Goal: Task Accomplishment & Management: Manage account settings

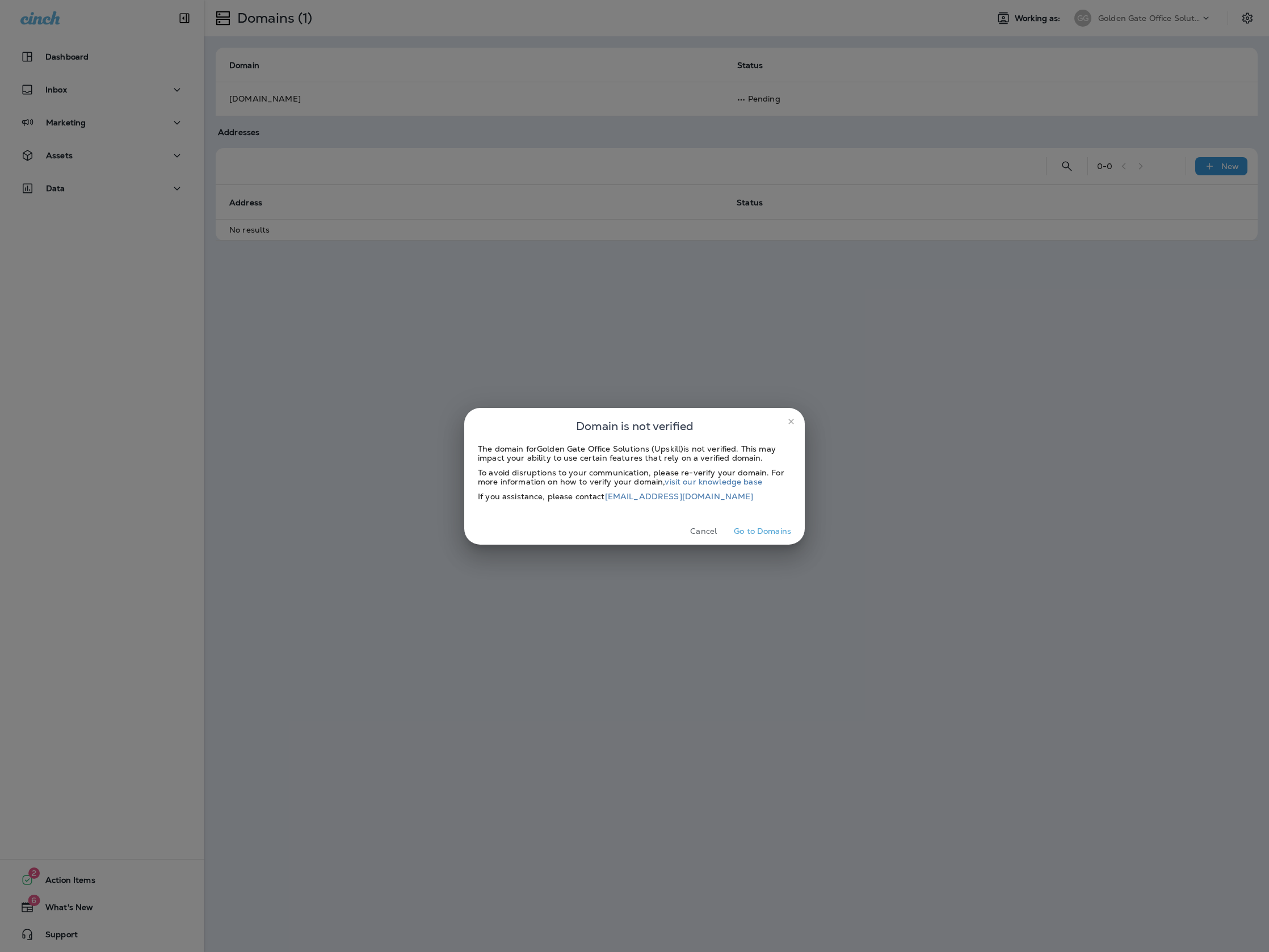
click at [756, 530] on button "Go to Domains" at bounding box center [762, 531] width 67 height 18
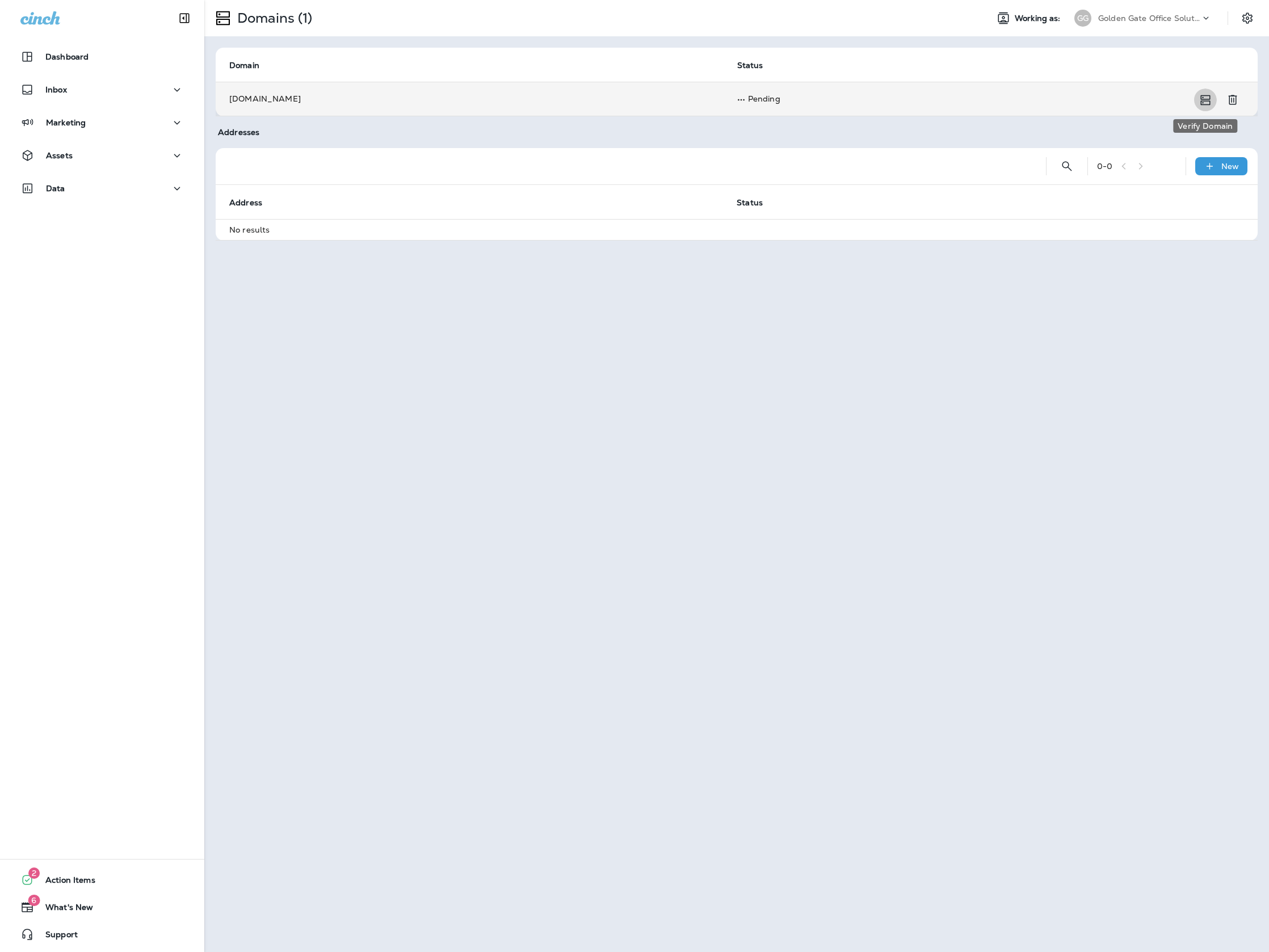
click at [1203, 96] on icon "Verify Domain" at bounding box center [1205, 100] width 13 height 13
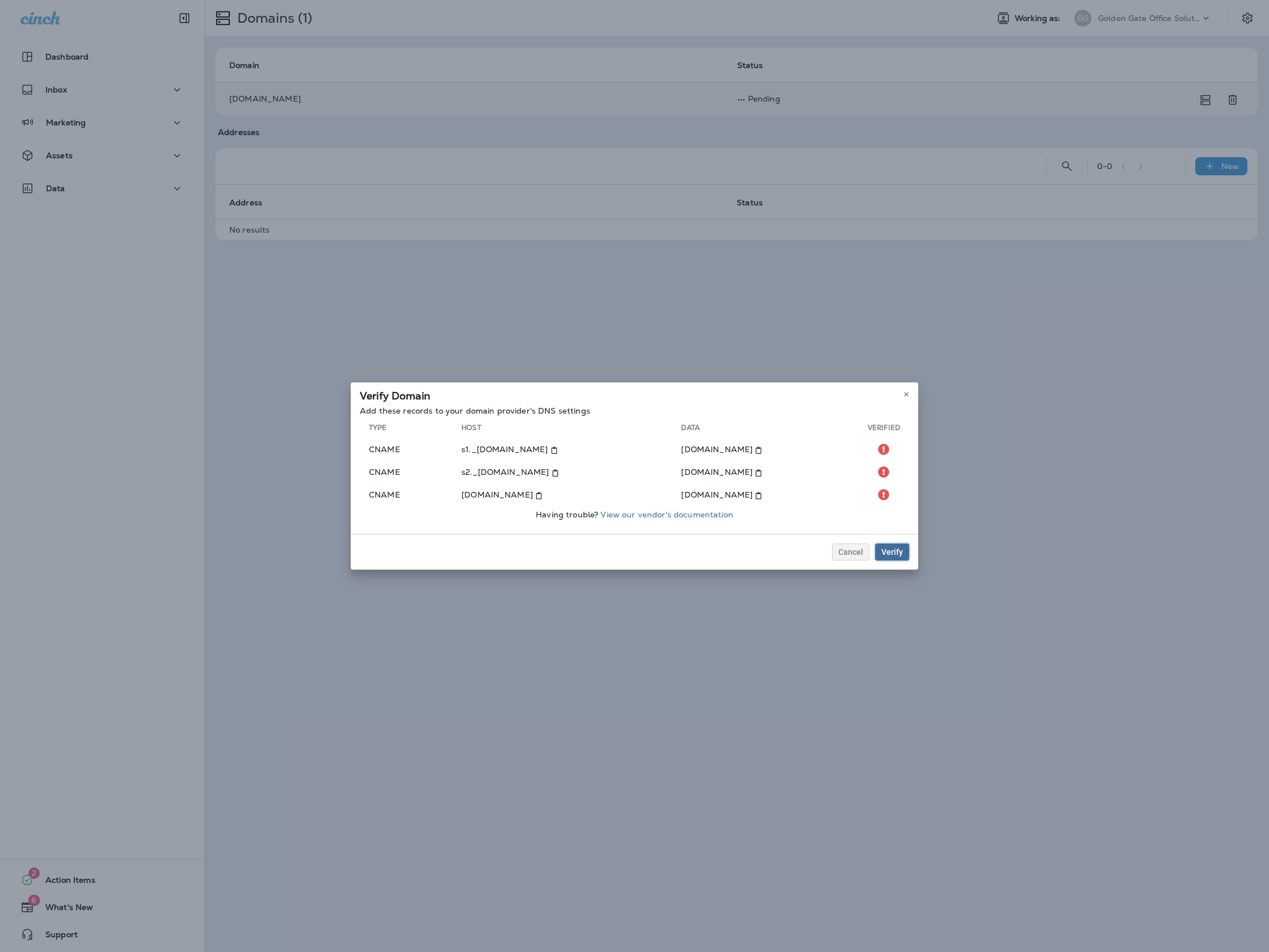
click at [900, 556] on button "Verify" at bounding box center [892, 552] width 34 height 17
click at [679, 514] on link "View our vendor's documentation" at bounding box center [666, 515] width 132 height 10
click at [906, 550] on button "Verify" at bounding box center [892, 552] width 34 height 17
click at [902, 546] on button "Verify" at bounding box center [892, 552] width 34 height 17
click at [892, 545] on button "Verify" at bounding box center [892, 552] width 34 height 17
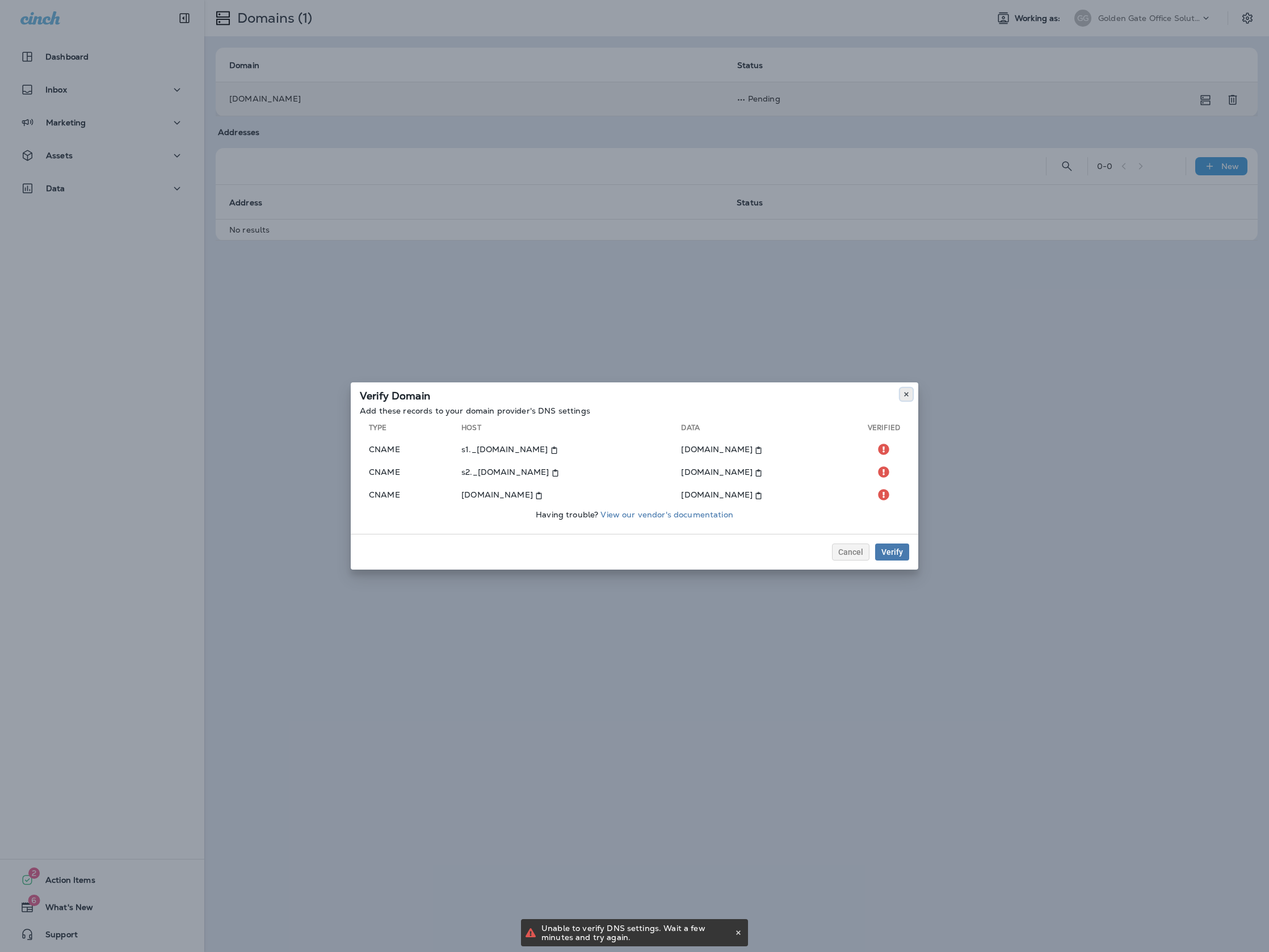
click at [908, 396] on use at bounding box center [905, 394] width 4 height 4
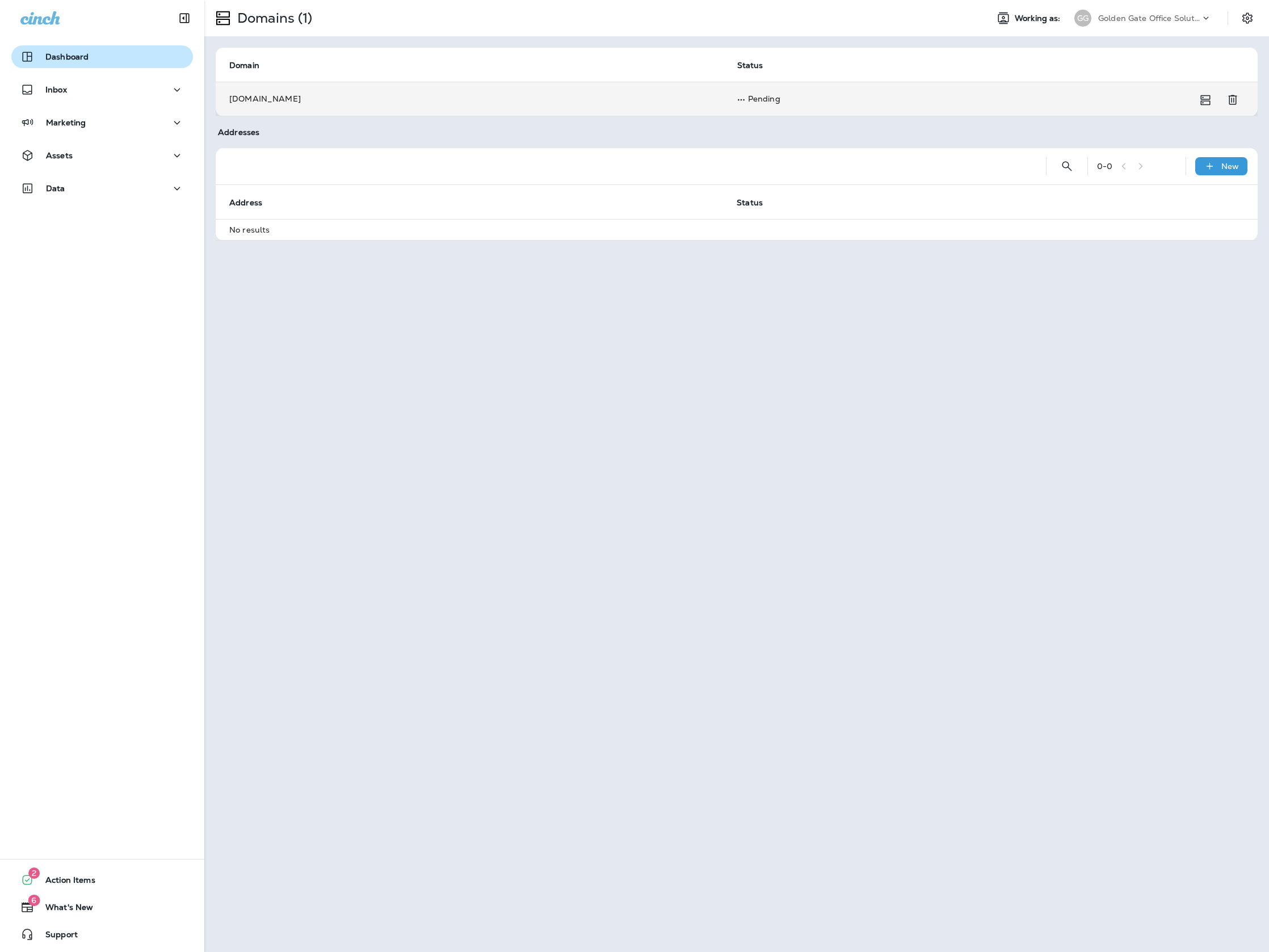
click at [92, 58] on div "Dashboard" at bounding box center [102, 56] width 164 height 13
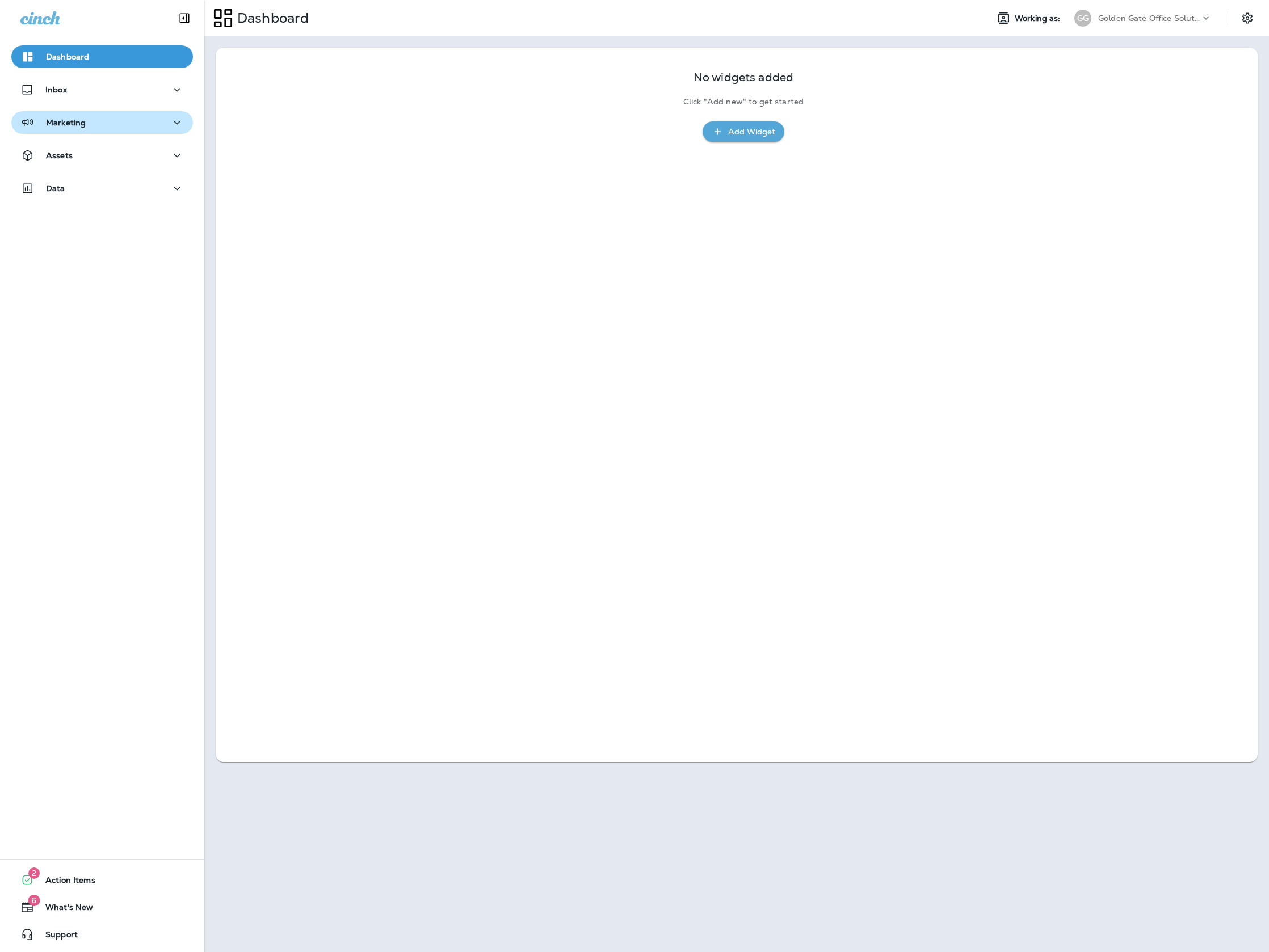
click at [155, 129] on div "Marketing" at bounding box center [102, 122] width 164 height 14
click at [110, 257] on div "Assets" at bounding box center [102, 246] width 204 height 28
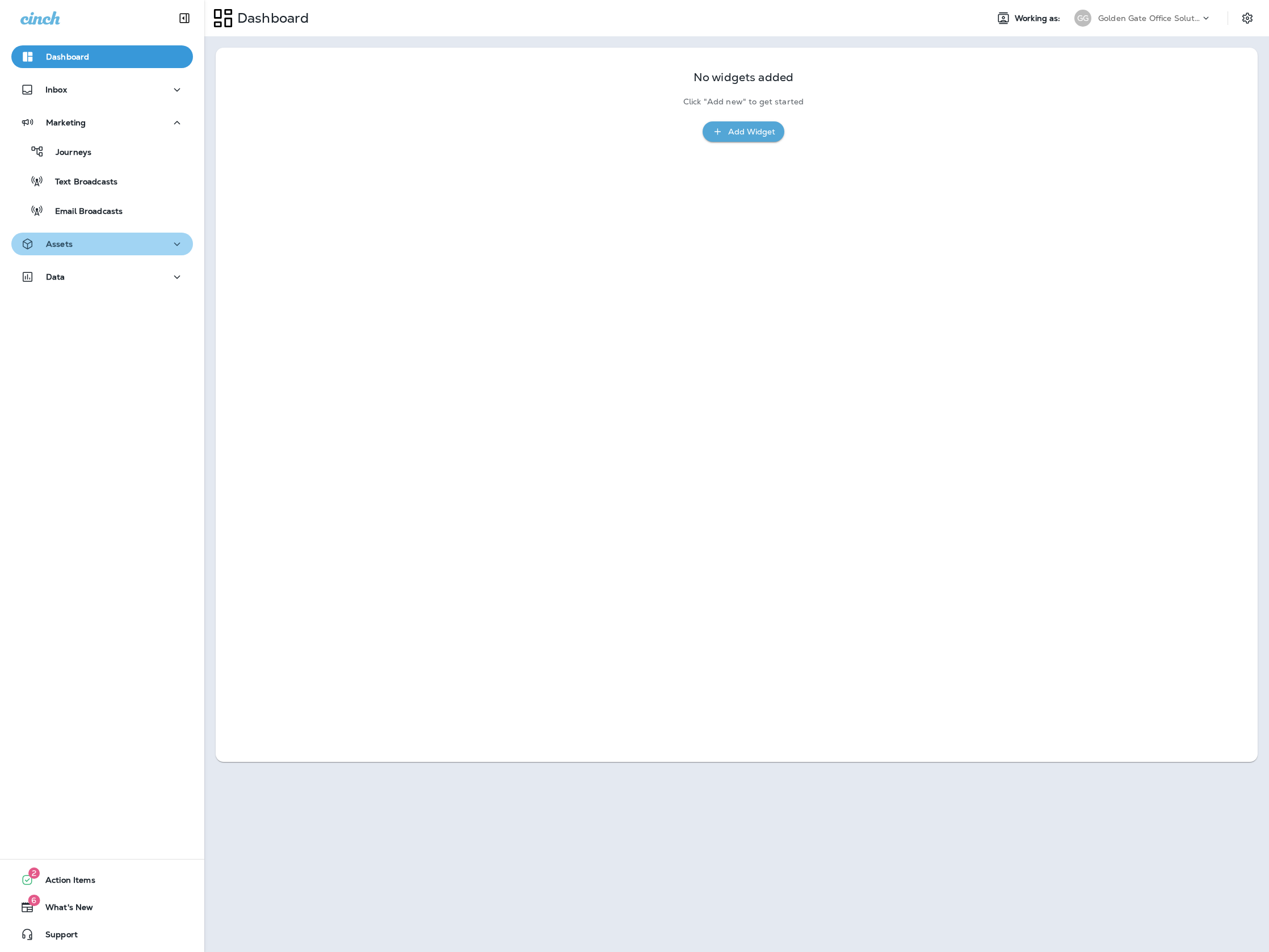
click at [113, 252] on button "Assets" at bounding box center [101, 243] width 181 height 23
click at [104, 380] on div "Dashboard Inbox Marketing Journeys Text Broadcasts Email Broadcasts Assets Segm…" at bounding box center [102, 228] width 204 height 388
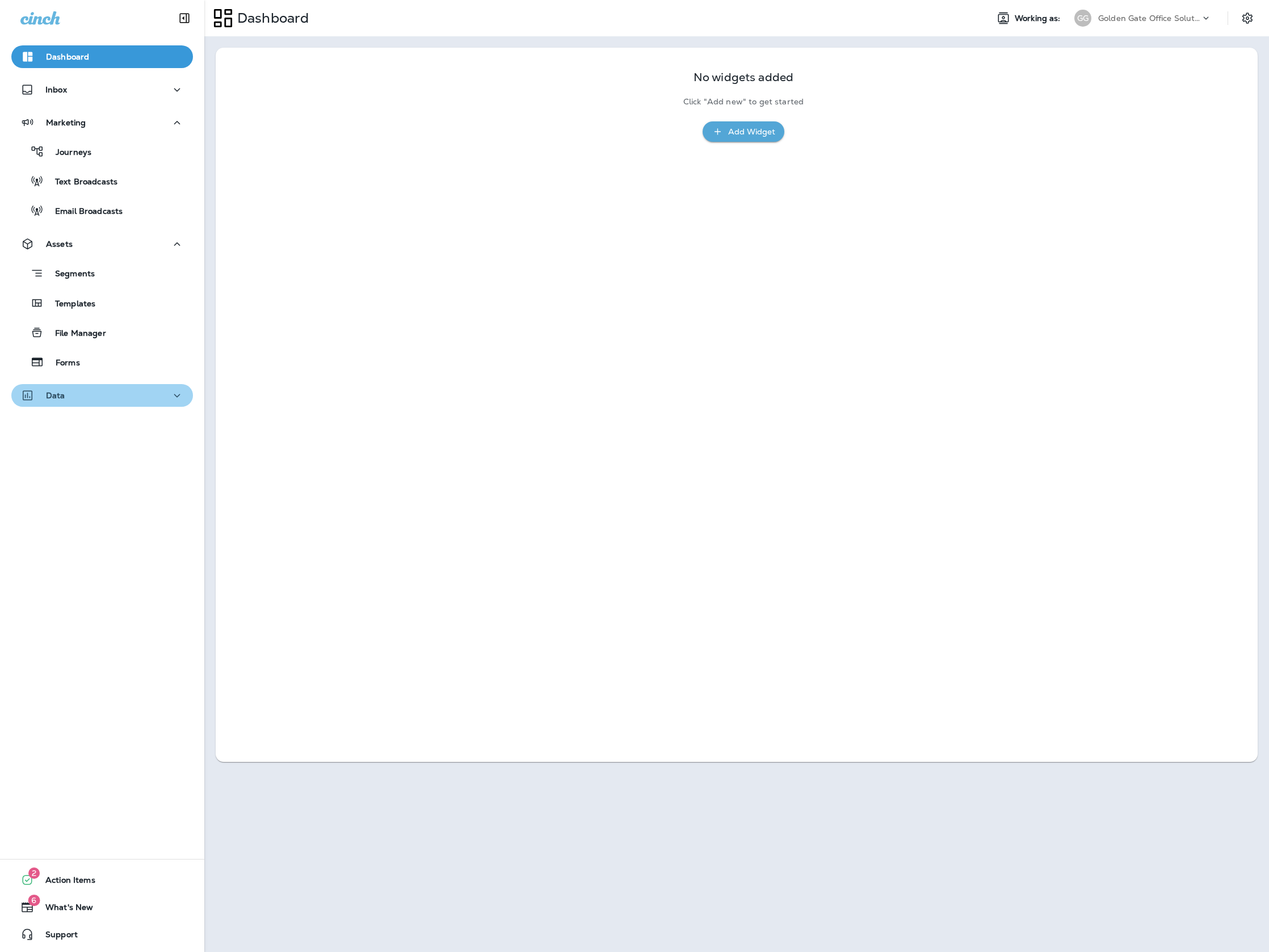
click at [101, 397] on div "Data" at bounding box center [102, 395] width 164 height 14
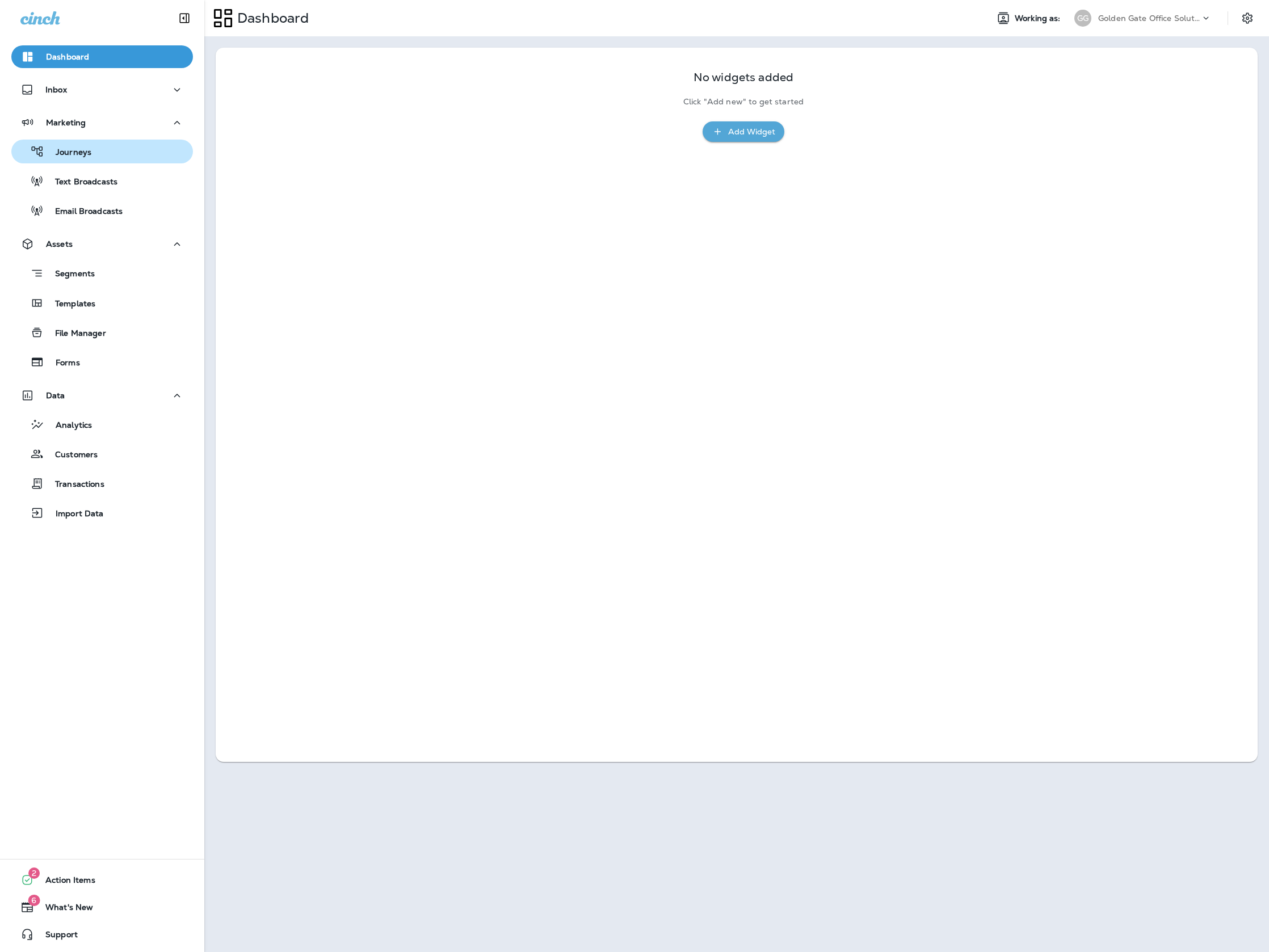
click at [155, 159] on div "Journeys" at bounding box center [101, 151] width 172 height 17
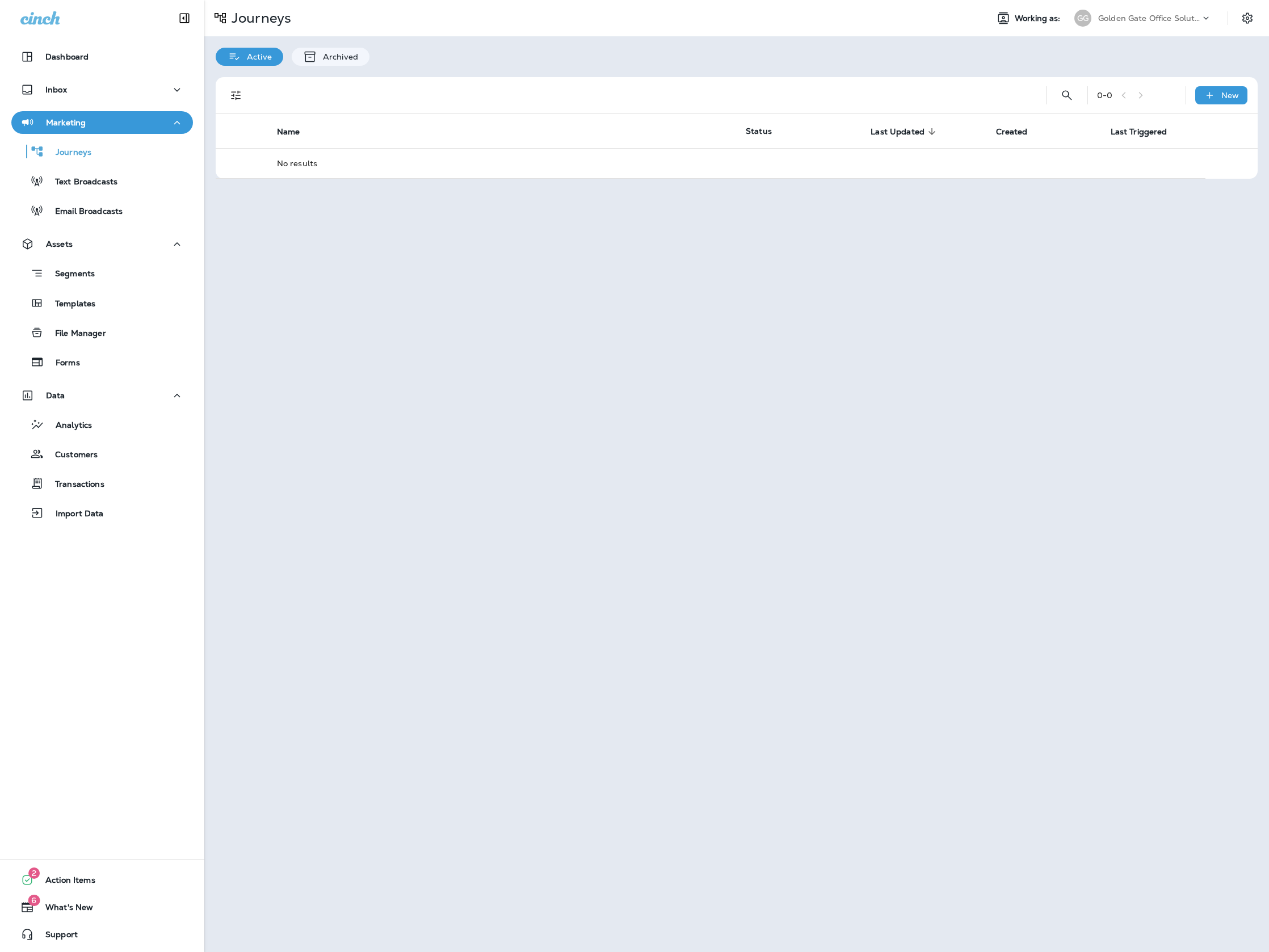
click at [1150, 16] on p "Golden Gate Office Solutions (Upskill)" at bounding box center [1149, 18] width 102 height 9
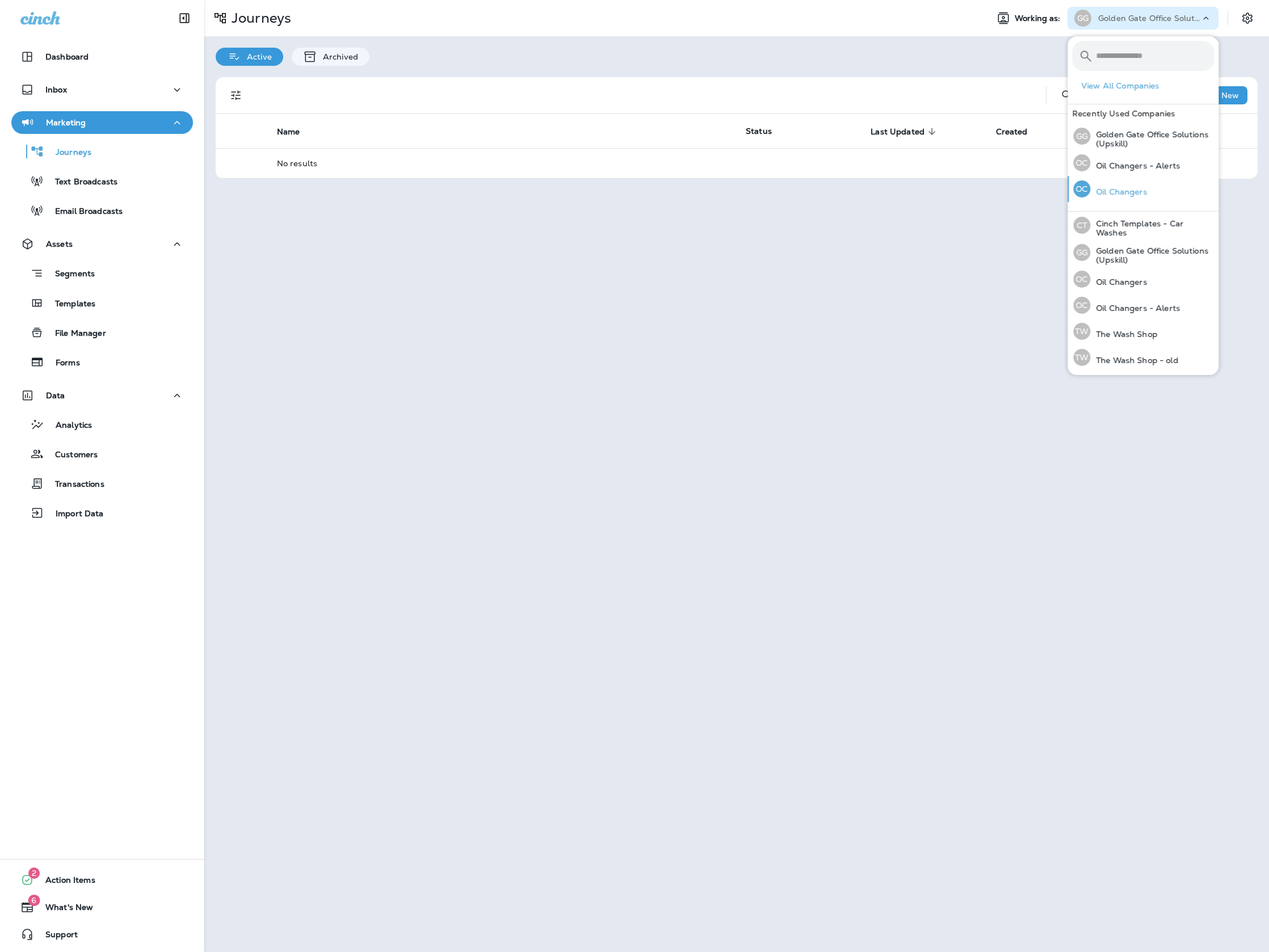
click at [1137, 184] on div "OC Oil Changers" at bounding box center [1110, 189] width 83 height 26
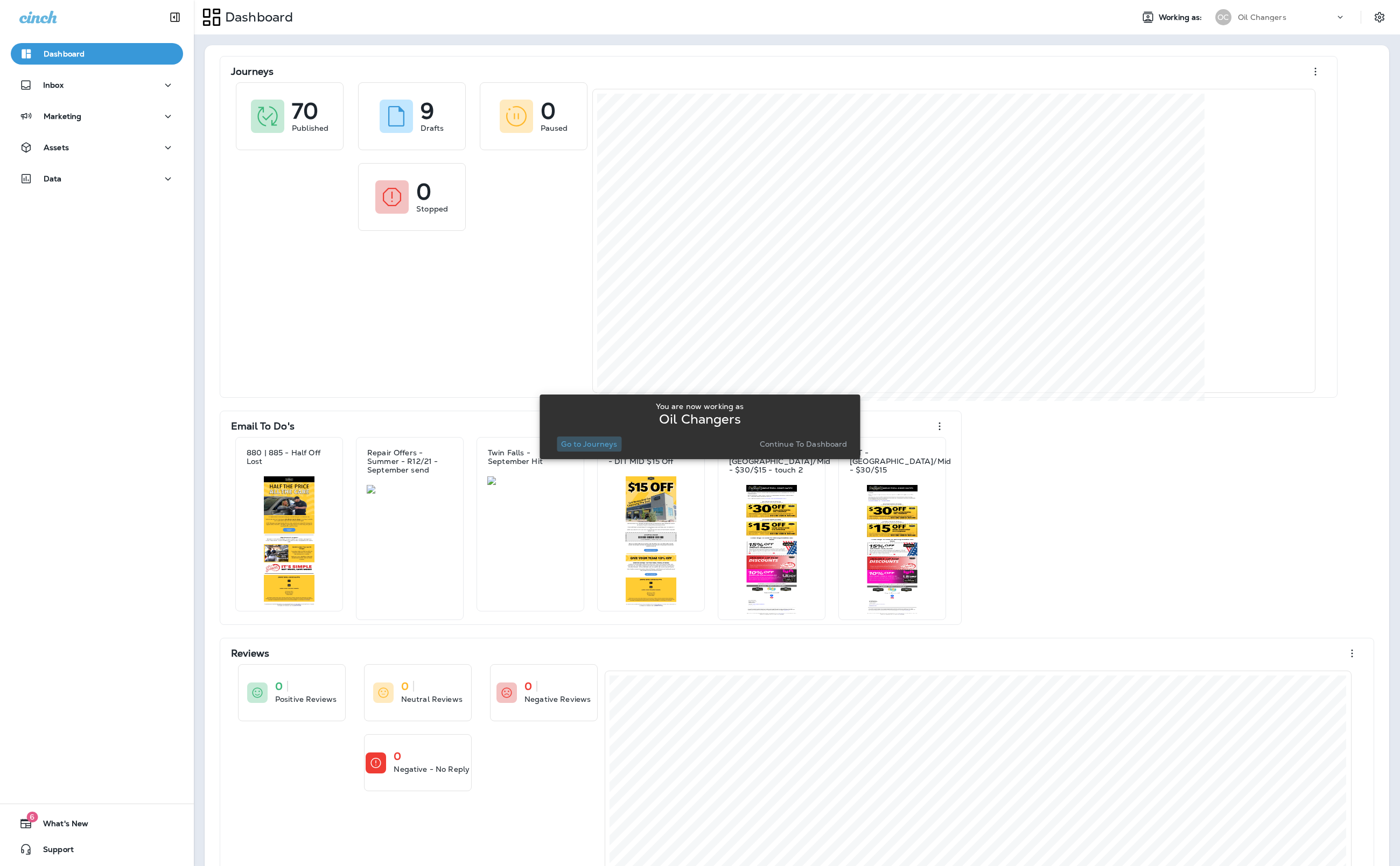
click at [579, 442] on p "Go to Journeys" at bounding box center [589, 444] width 56 height 8
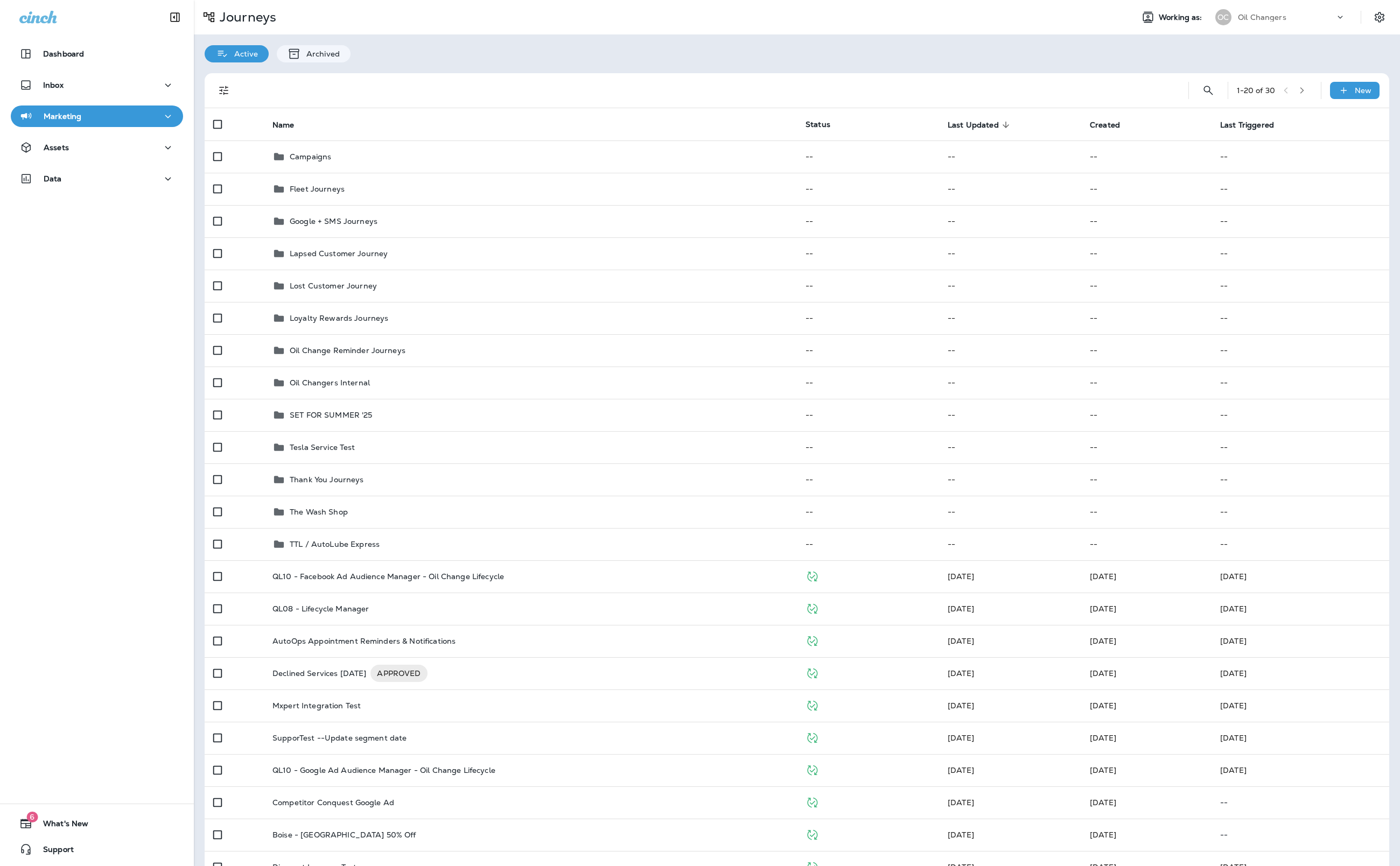
click at [747, 31] on div "Journeys Working as: OC Oil Changers" at bounding box center [797, 17] width 1206 height 34
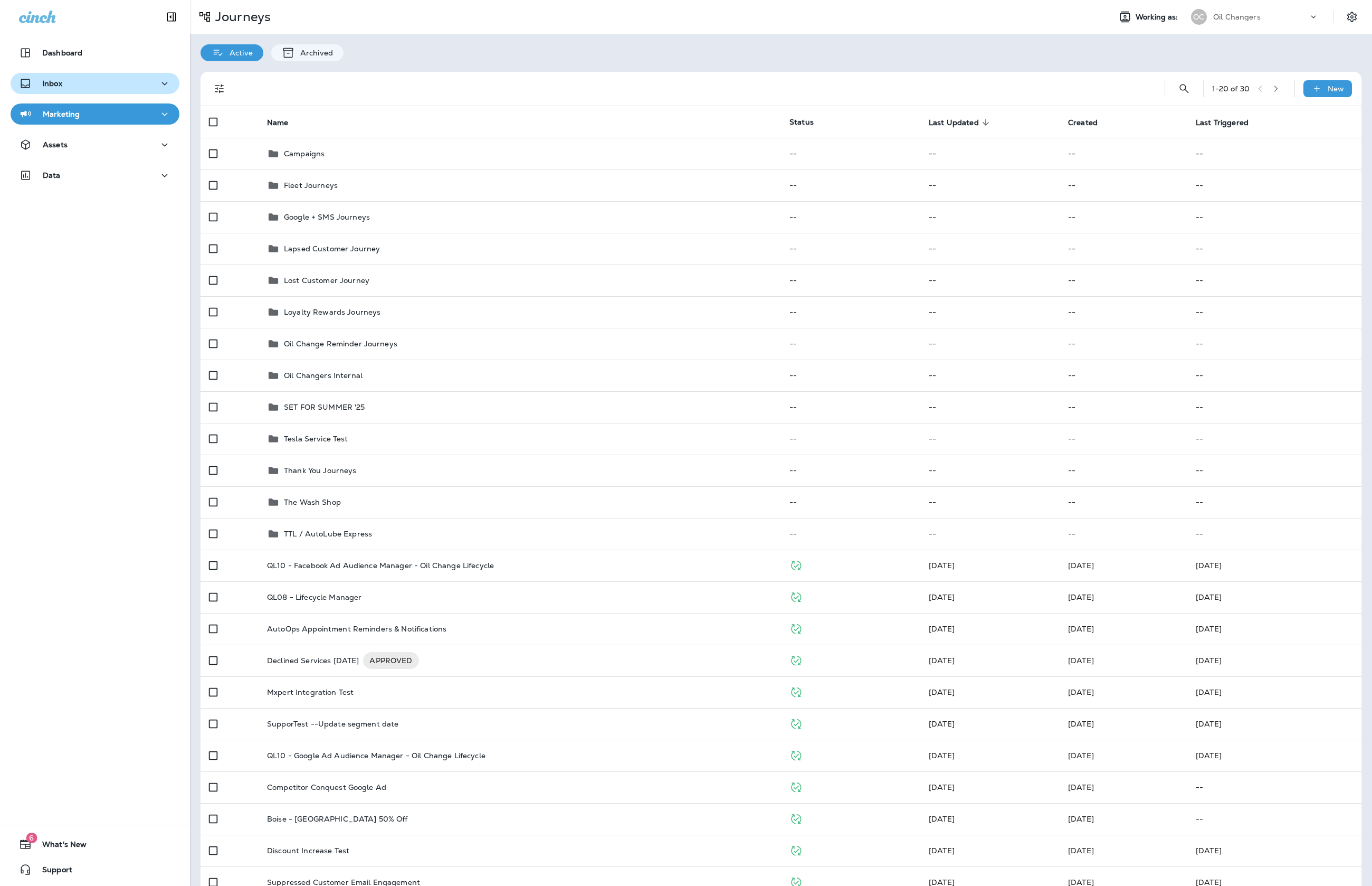
click at [74, 78] on div "Inbox" at bounding box center [95, 83] width 152 height 13
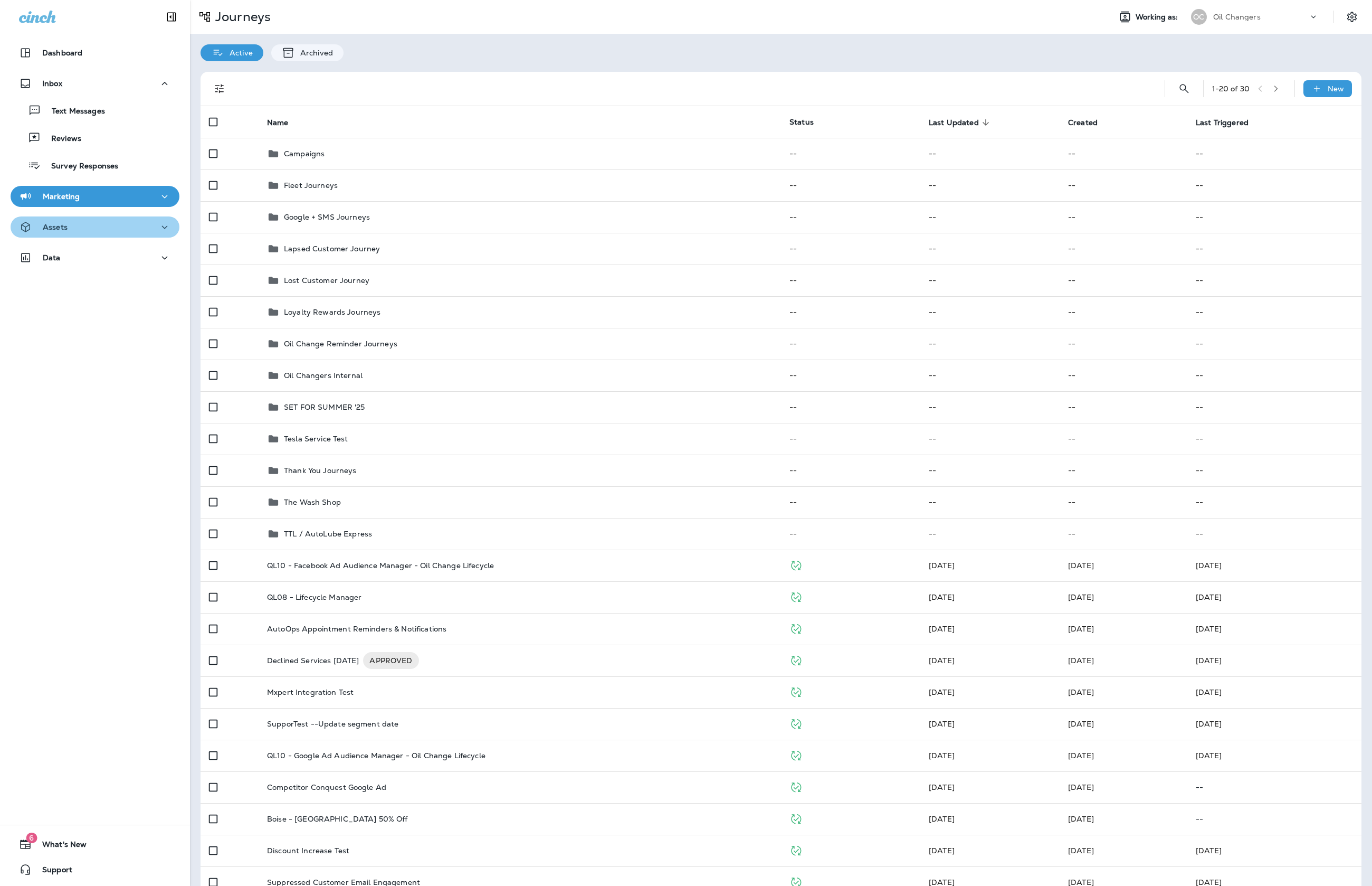
click at [111, 232] on div "Assets" at bounding box center [95, 227] width 152 height 13
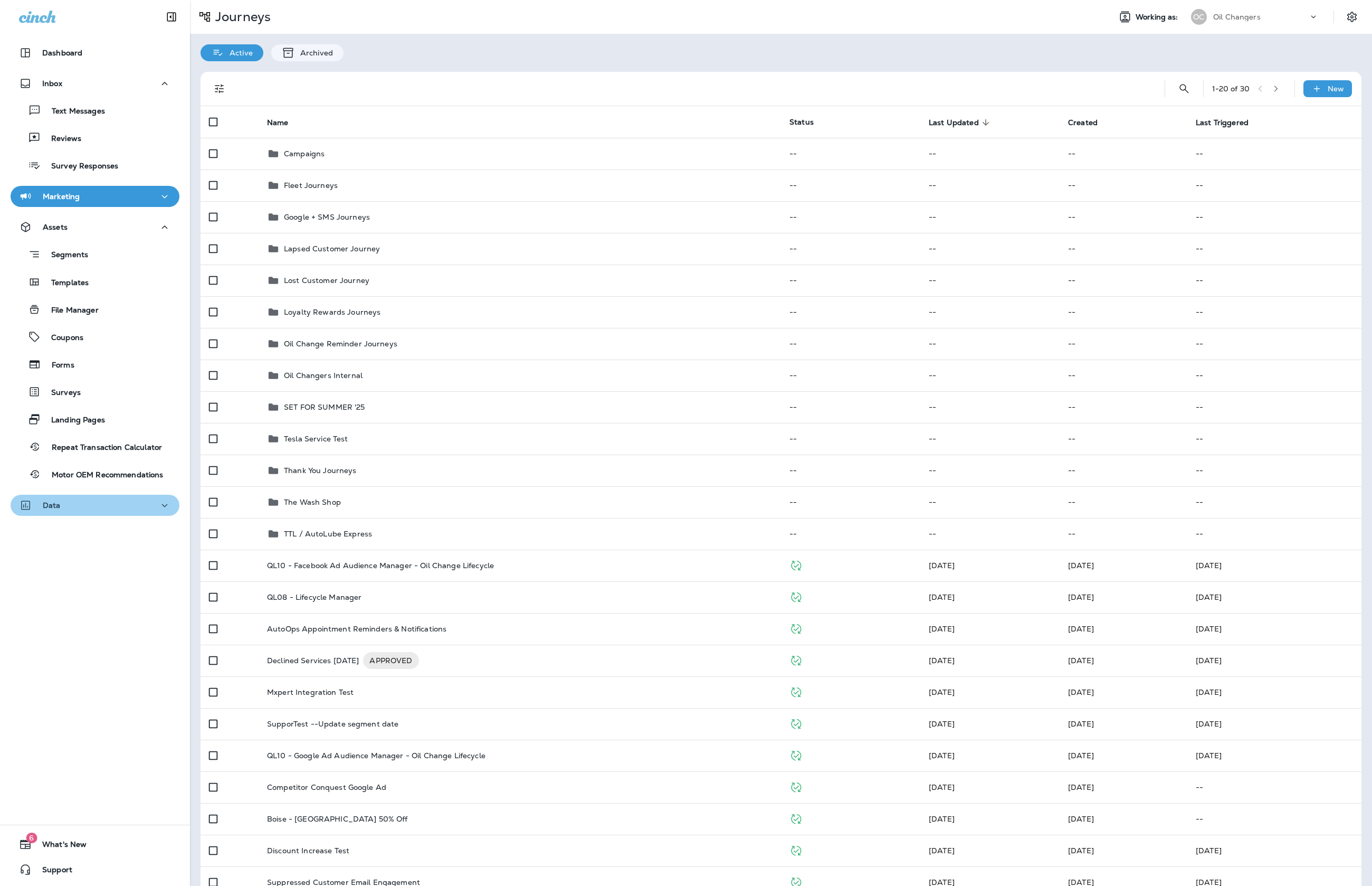
click at [95, 502] on div "Data" at bounding box center [95, 505] width 152 height 13
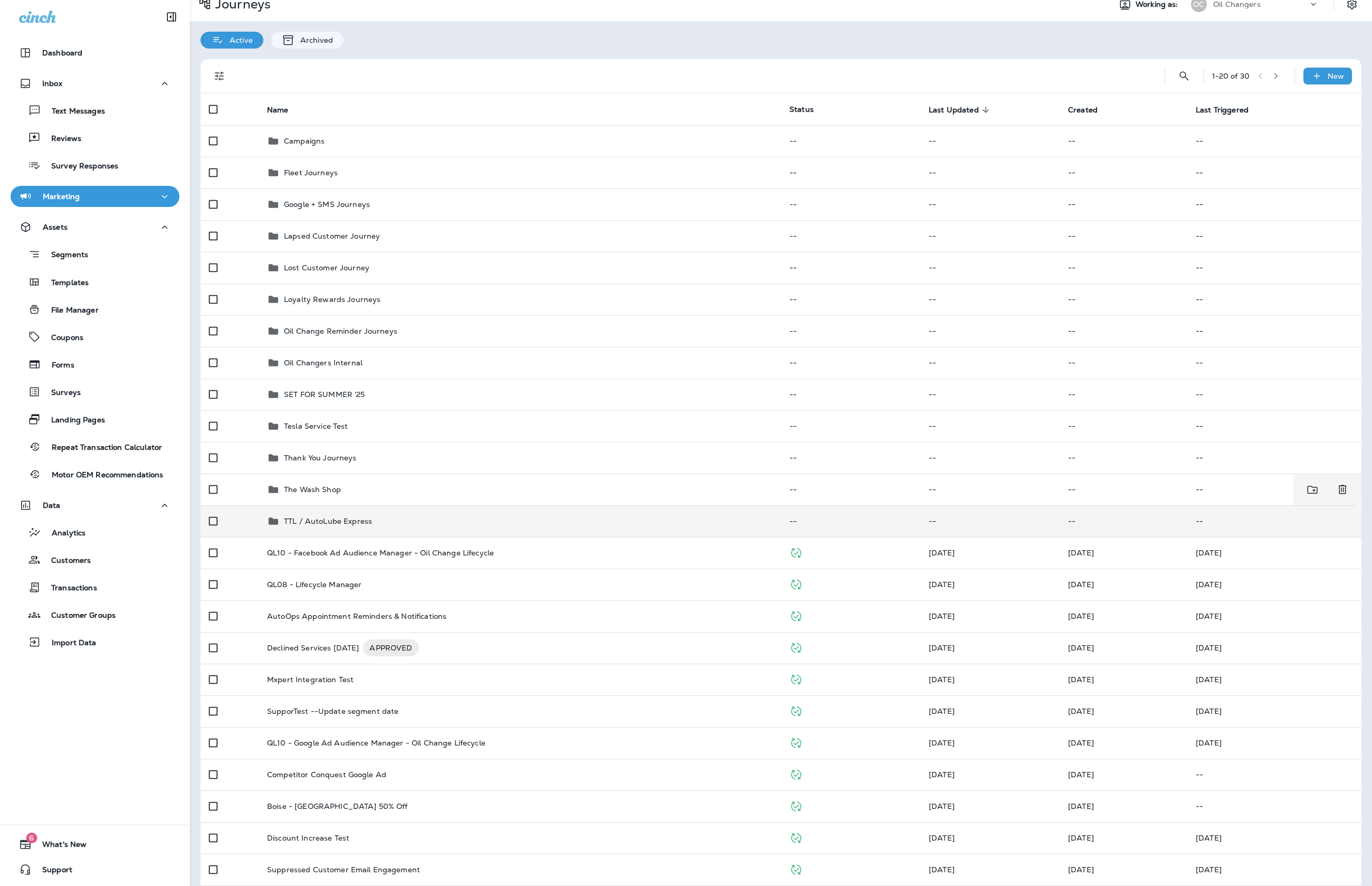
scroll to position [14, 0]
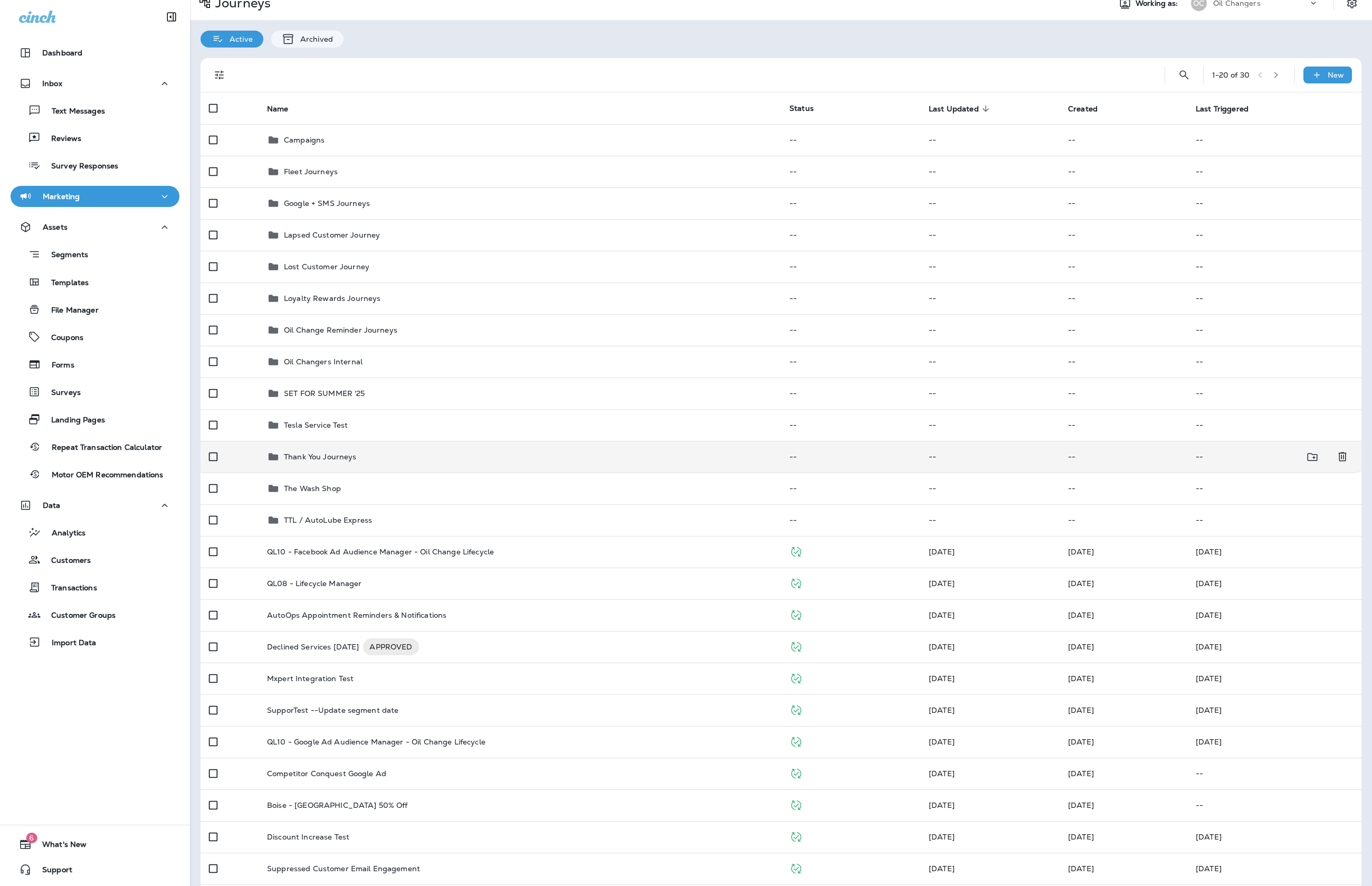
click at [365, 463] on td "Thank You Journeys" at bounding box center [519, 456] width 522 height 32
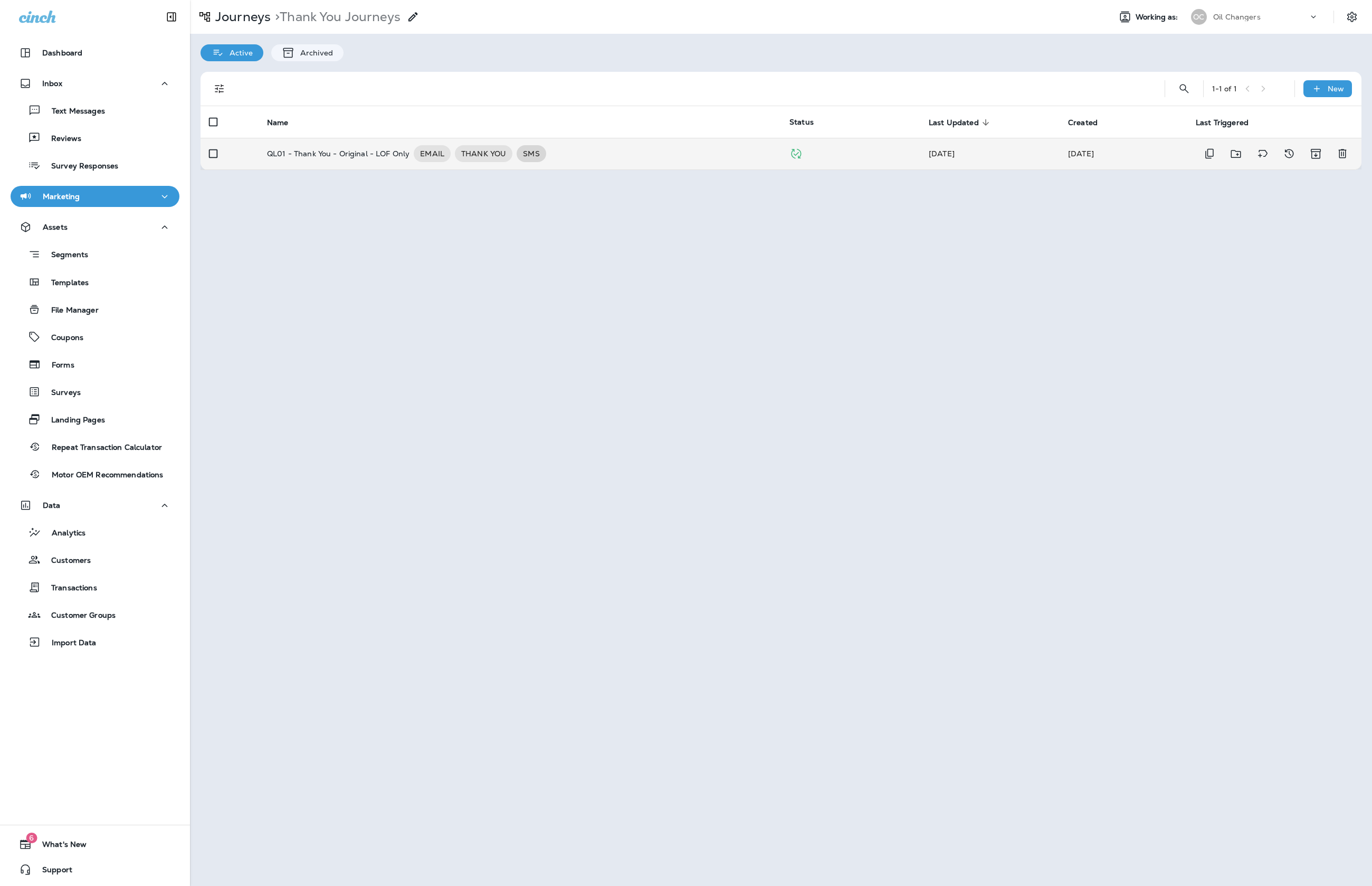
click at [531, 149] on span "SMS" at bounding box center [531, 153] width 29 height 10
click at [428, 162] on p "/Thank You Journeys/QL01 - Thank You - Original - LOF Only" at bounding box center [393, 154] width 223 height 17
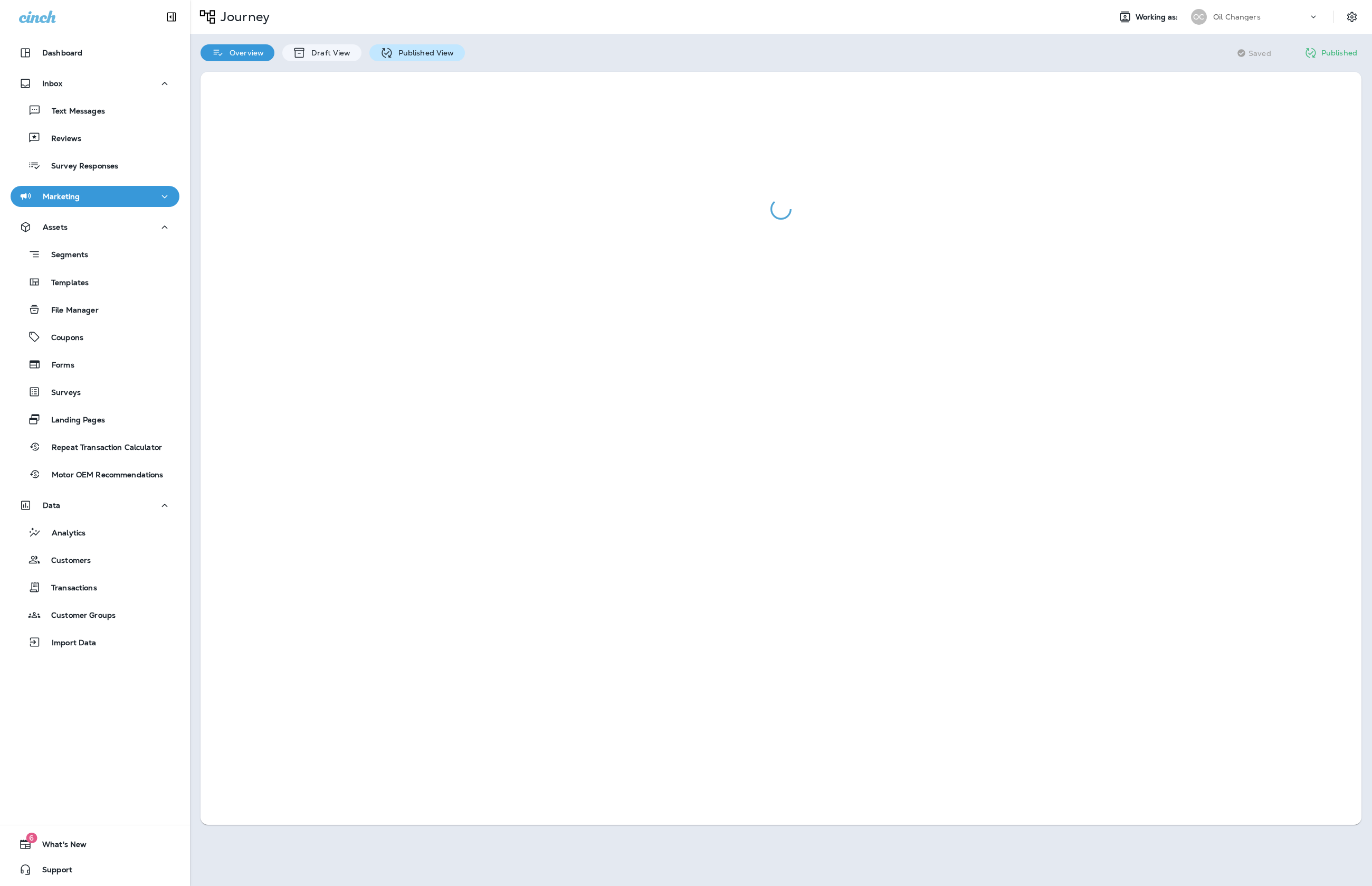
click at [436, 58] on div "Published View" at bounding box center [417, 52] width 96 height 17
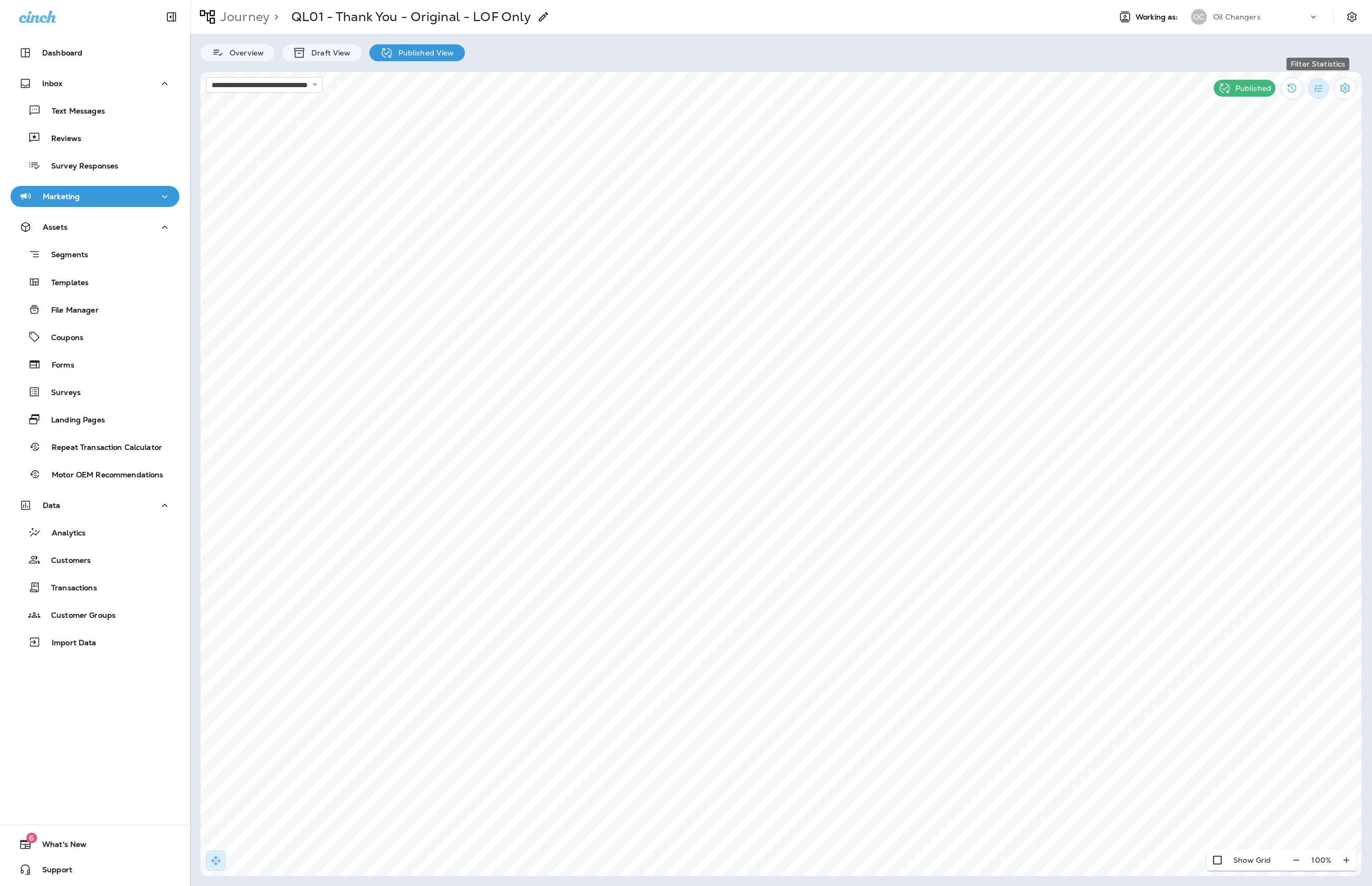
click at [1179, 92] on icon "Filter Statistics" at bounding box center [1318, 88] width 11 height 11
click at [1179, 159] on p "7 Days" at bounding box center [1256, 163] width 24 height 8
click at [1179, 92] on icon "Filter Statistics" at bounding box center [1318, 88] width 11 height 11
click at [1179, 135] on p "24 Hours" at bounding box center [1261, 138] width 33 height 8
click at [1179, 90] on icon "Filter Statistics" at bounding box center [1318, 88] width 11 height 11
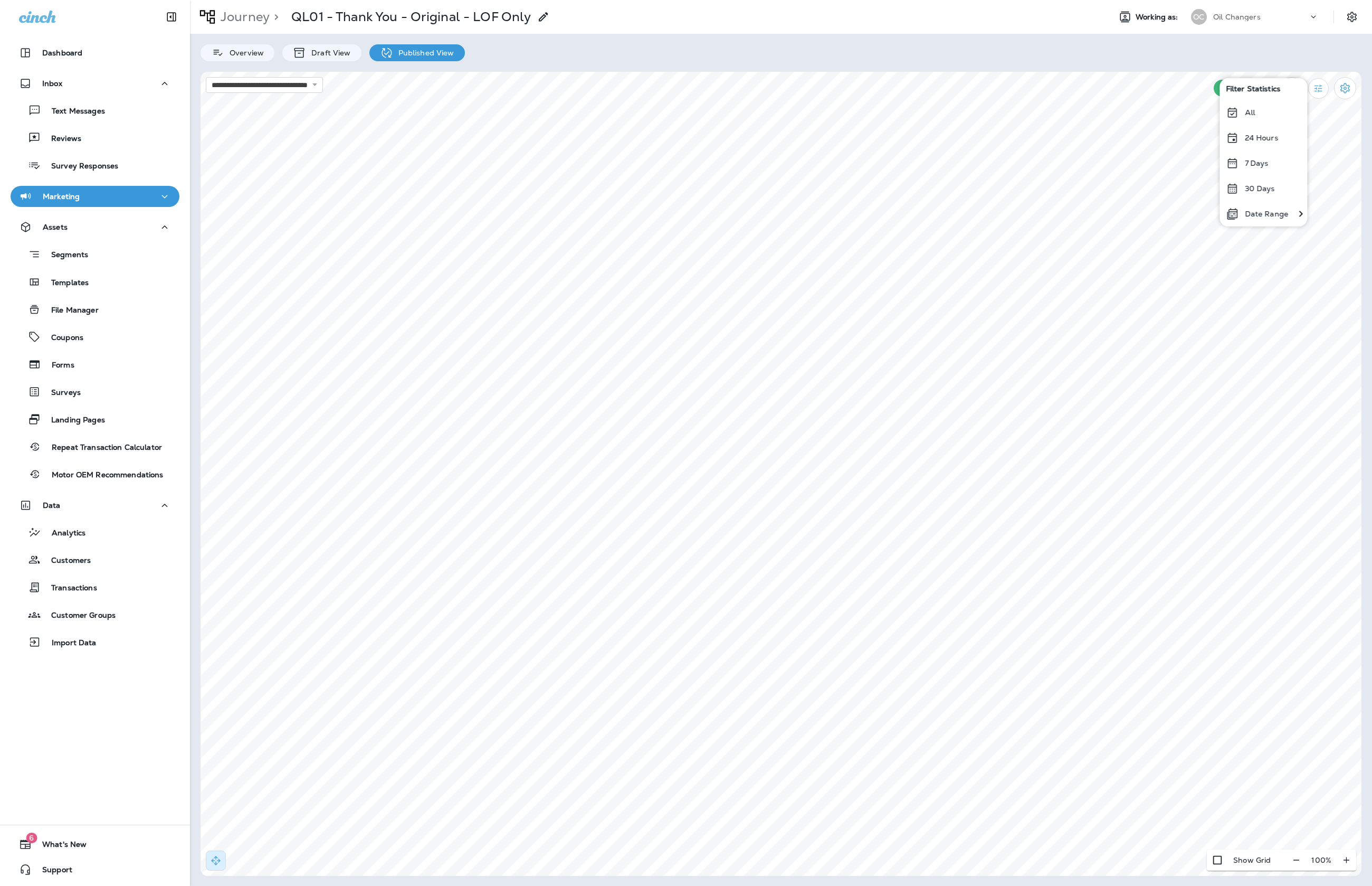
click at [1179, 115] on div "All" at bounding box center [1263, 112] width 87 height 25
